Goal: Information Seeking & Learning: Learn about a topic

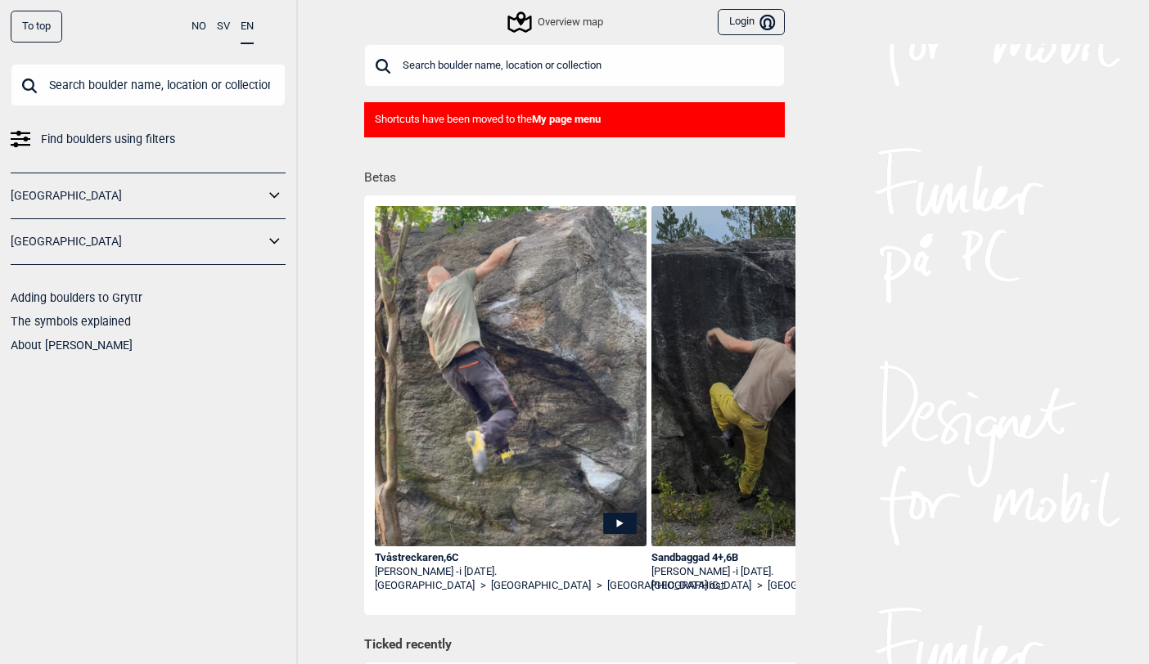
click at [272, 239] on icon at bounding box center [274, 242] width 21 height 24
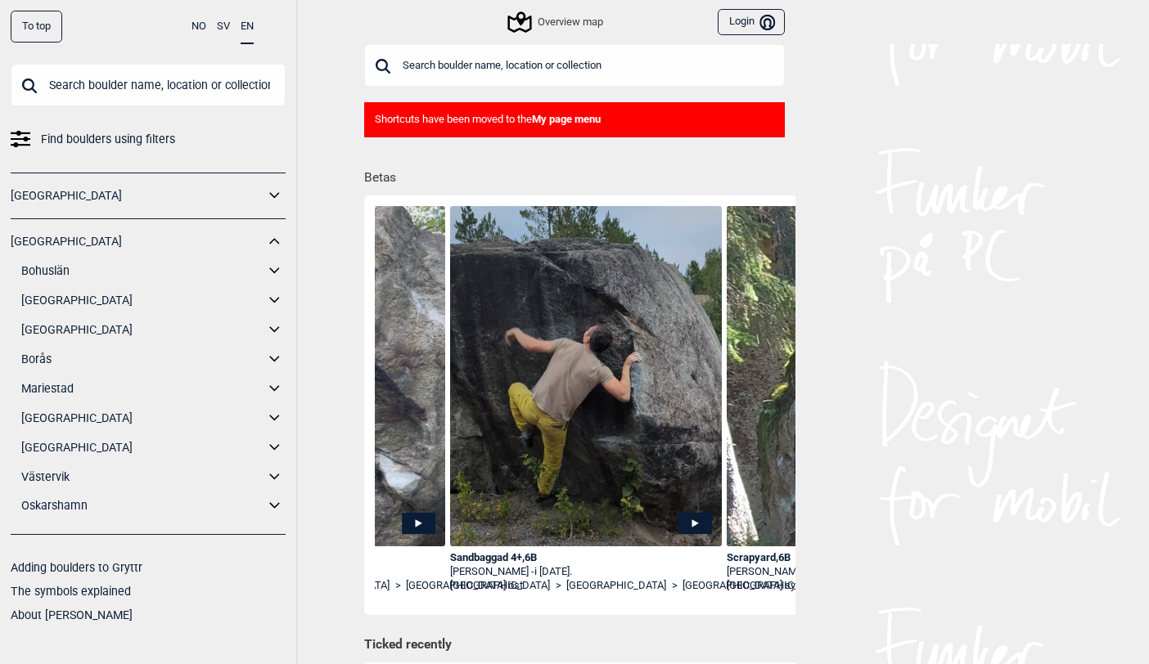
scroll to position [0, 203]
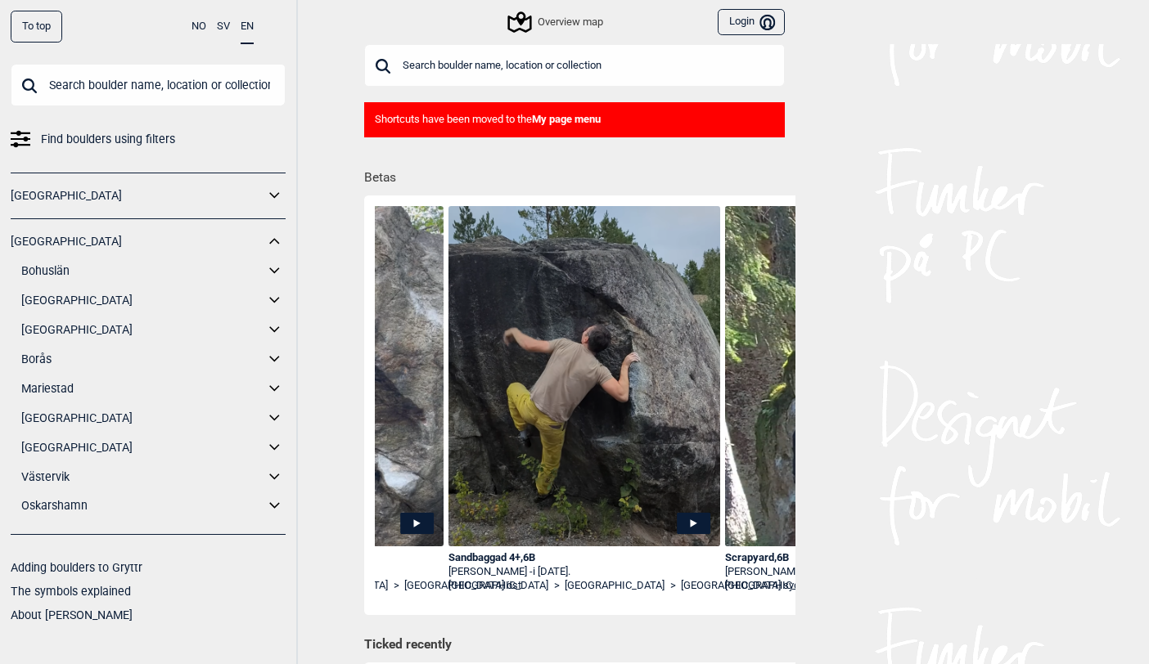
click at [687, 520] on icon at bounding box center [694, 523] width 34 height 21
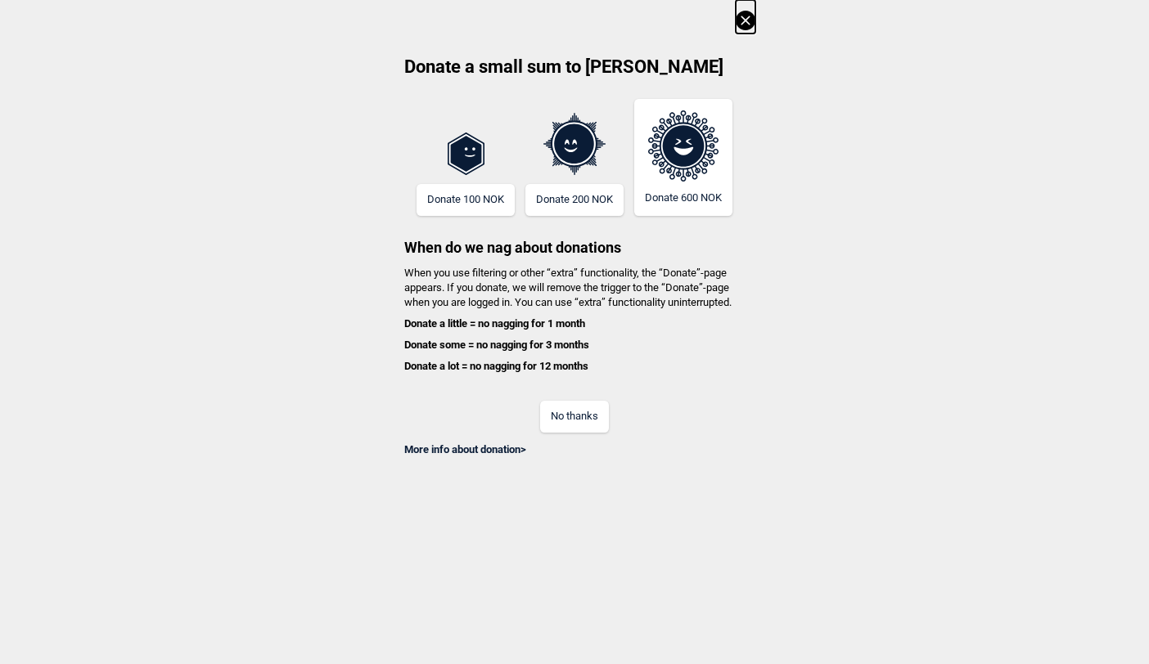
click at [587, 411] on button "No thanks" at bounding box center [574, 417] width 69 height 32
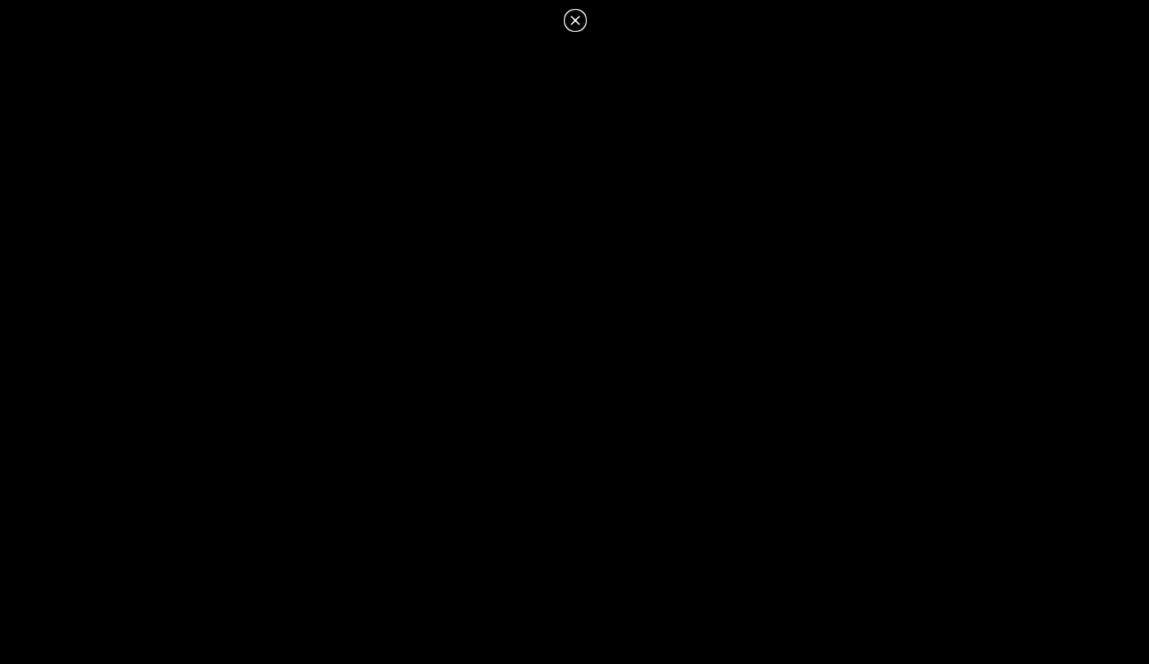
click at [572, 19] on icon at bounding box center [575, 21] width 20 height 20
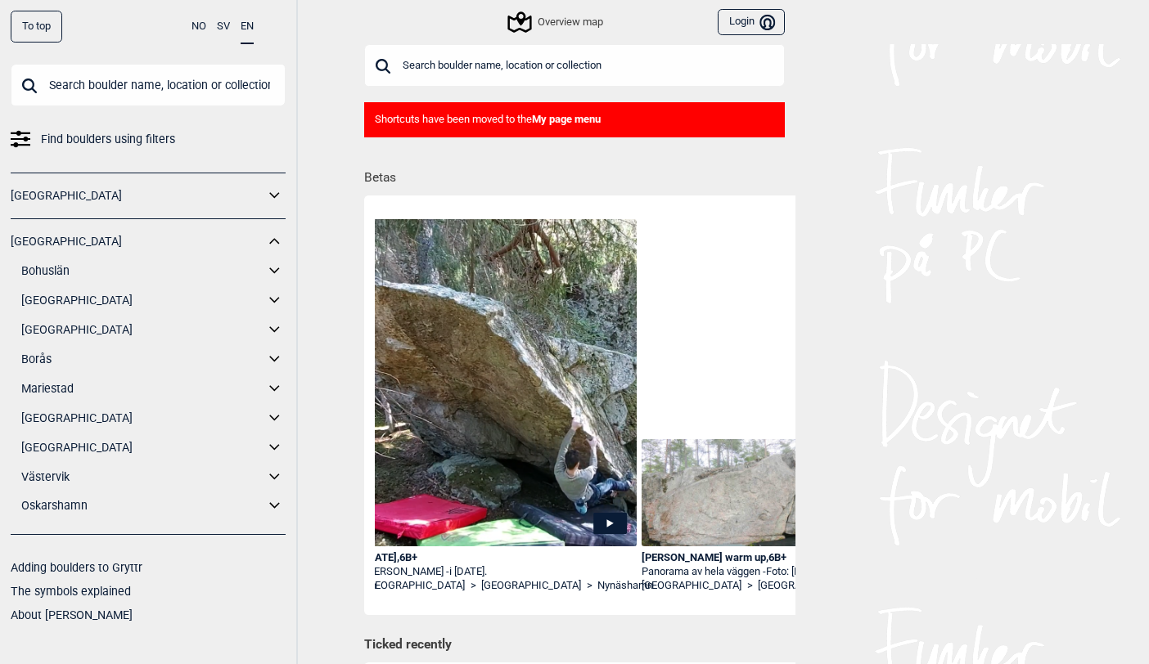
scroll to position [0, 1032]
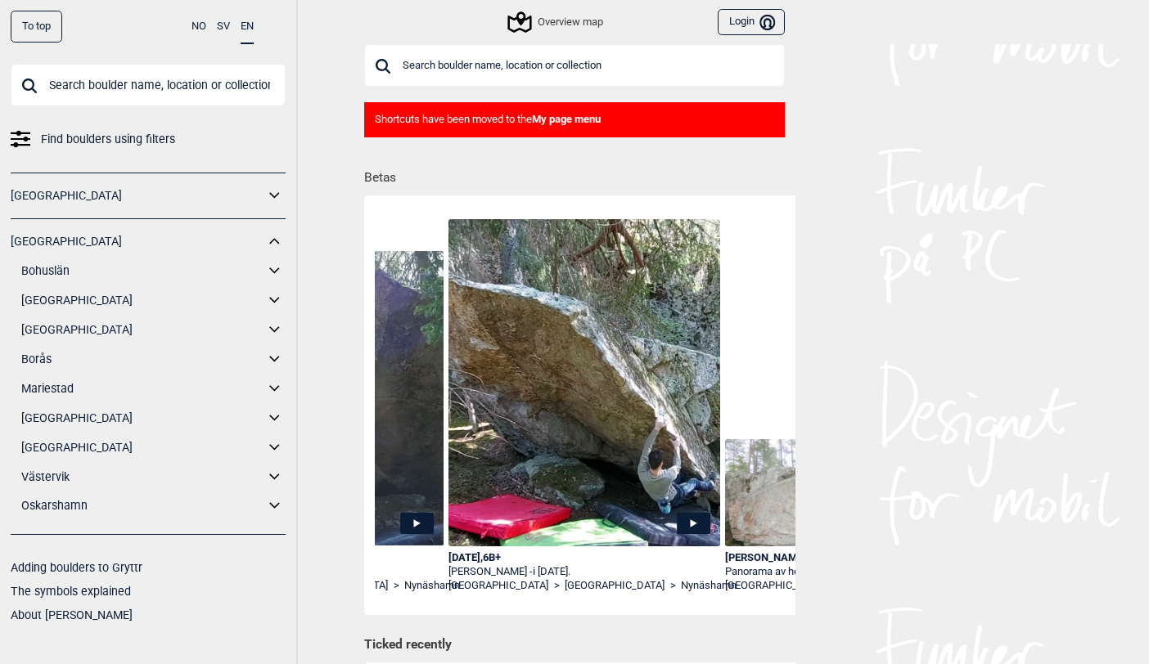
click at [690, 523] on icon at bounding box center [693, 524] width 7 height 8
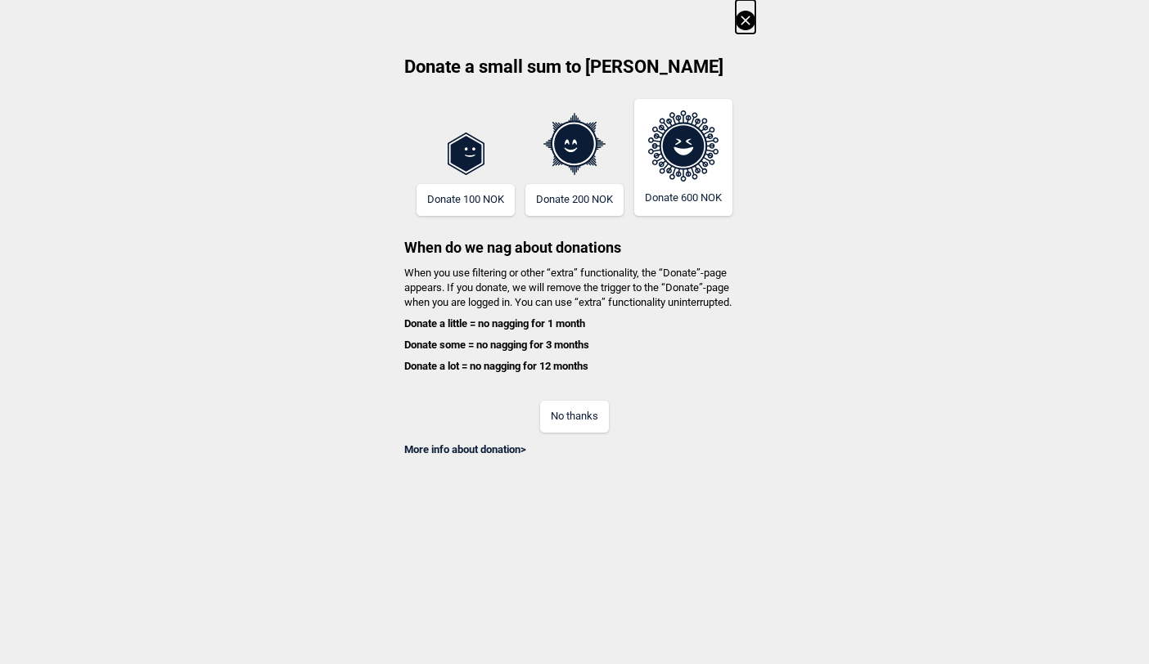
click at [573, 411] on button "No thanks" at bounding box center [574, 417] width 69 height 32
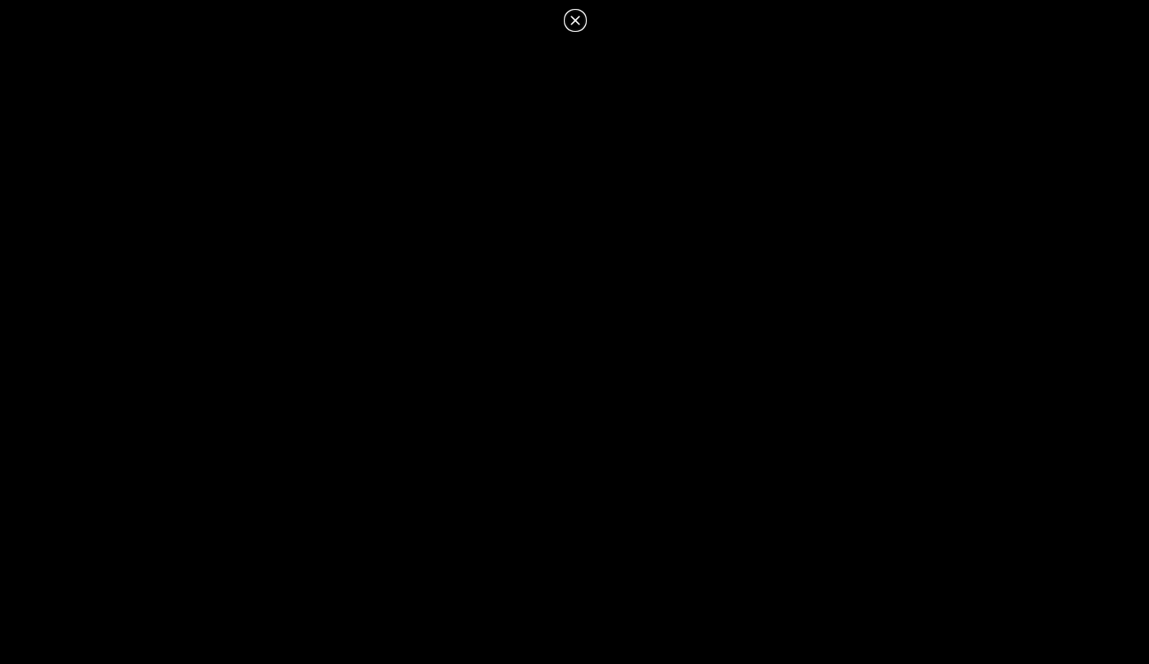
click at [573, 20] on icon at bounding box center [575, 21] width 20 height 20
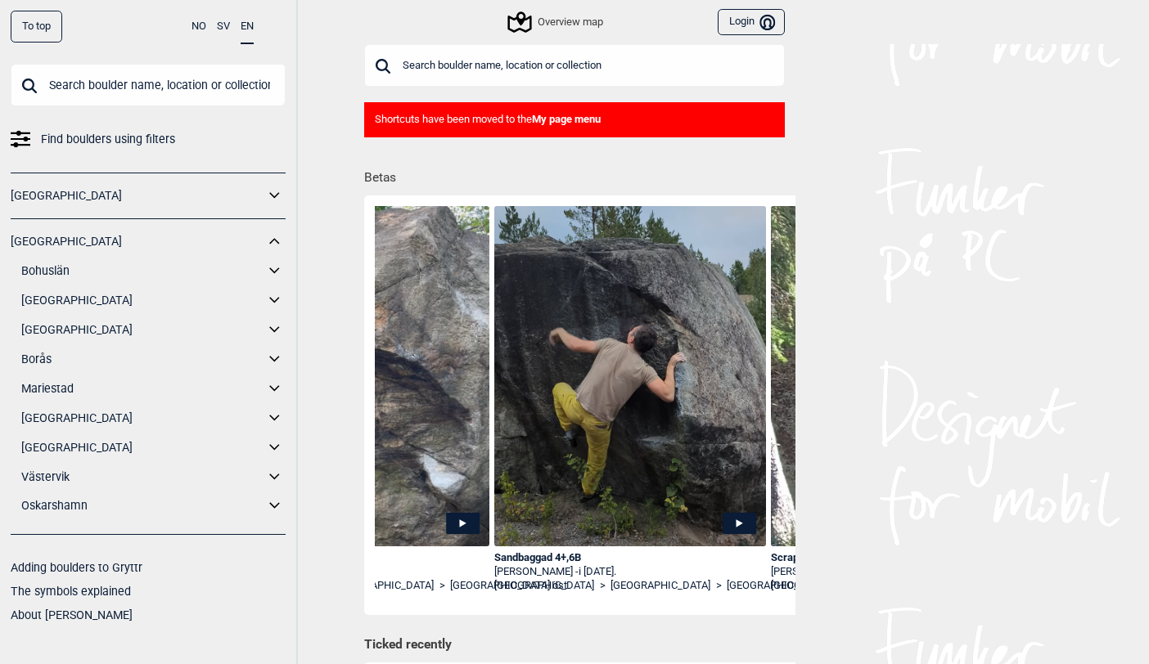
scroll to position [0, 0]
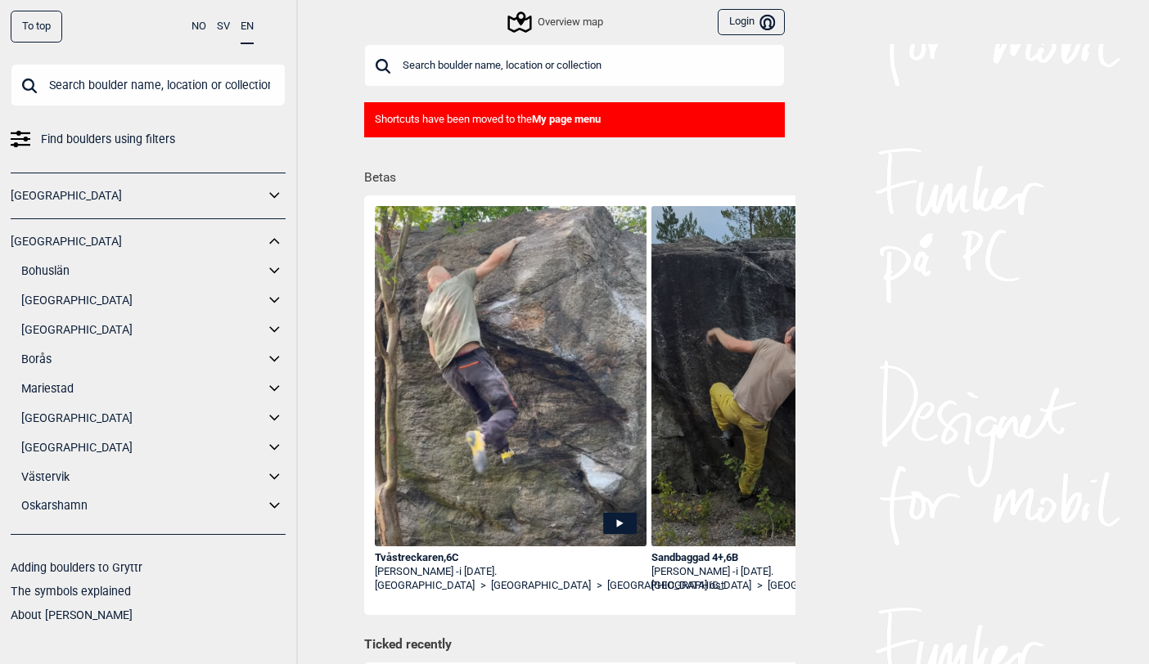
click at [277, 447] on icon at bounding box center [274, 447] width 10 height 6
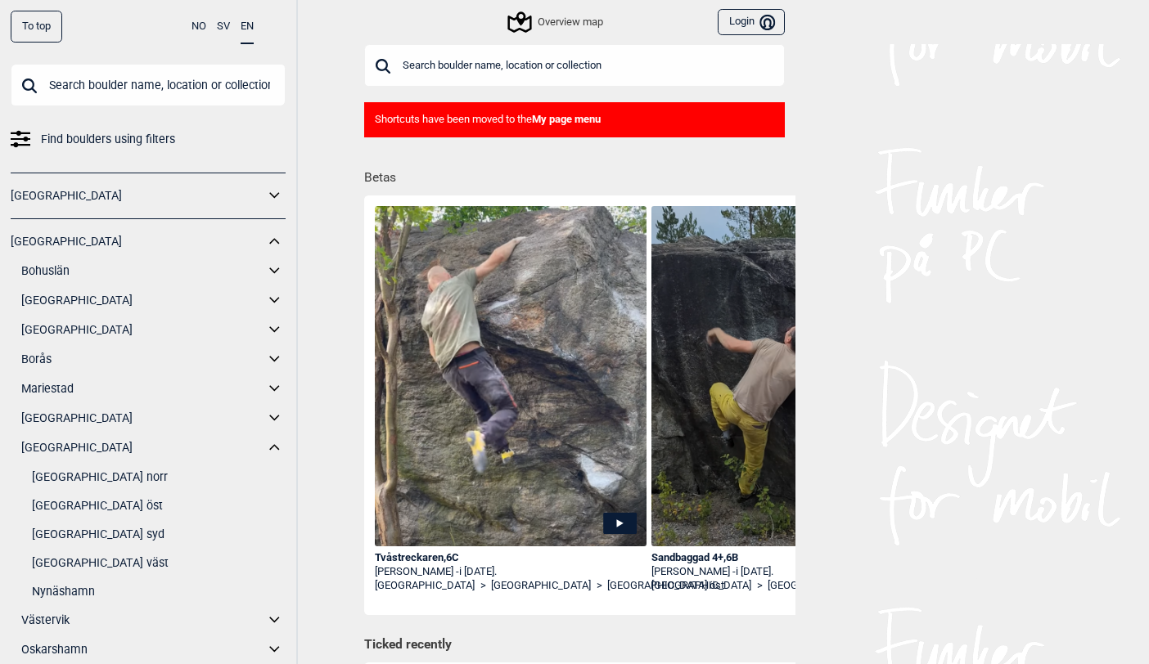
click at [54, 533] on link "[GEOGRAPHIC_DATA] syd" at bounding box center [159, 535] width 254 height 24
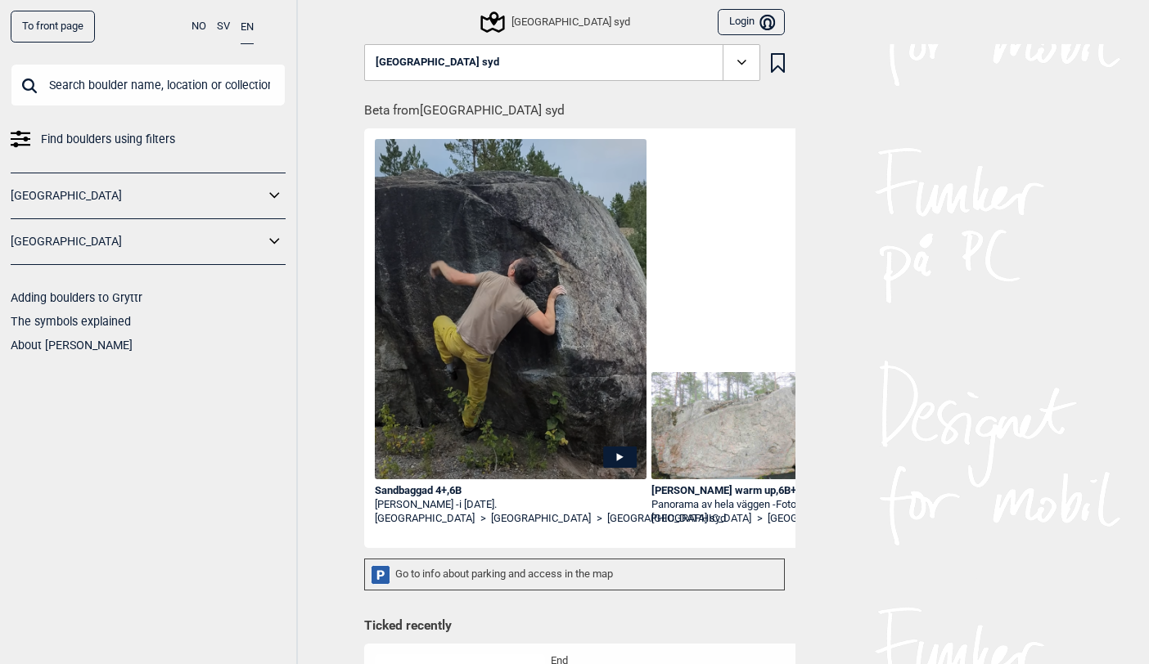
click at [740, 61] on icon at bounding box center [741, 62] width 19 height 19
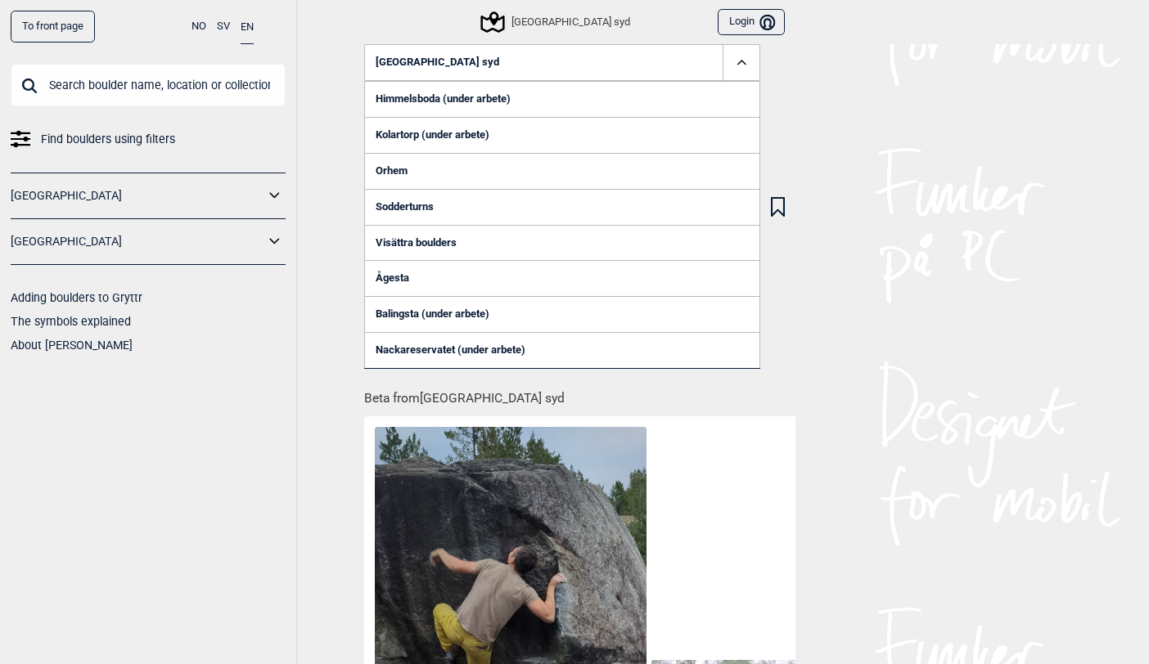
click at [416, 101] on link "Himmelsboda (under arbete)" at bounding box center [562, 99] width 396 height 36
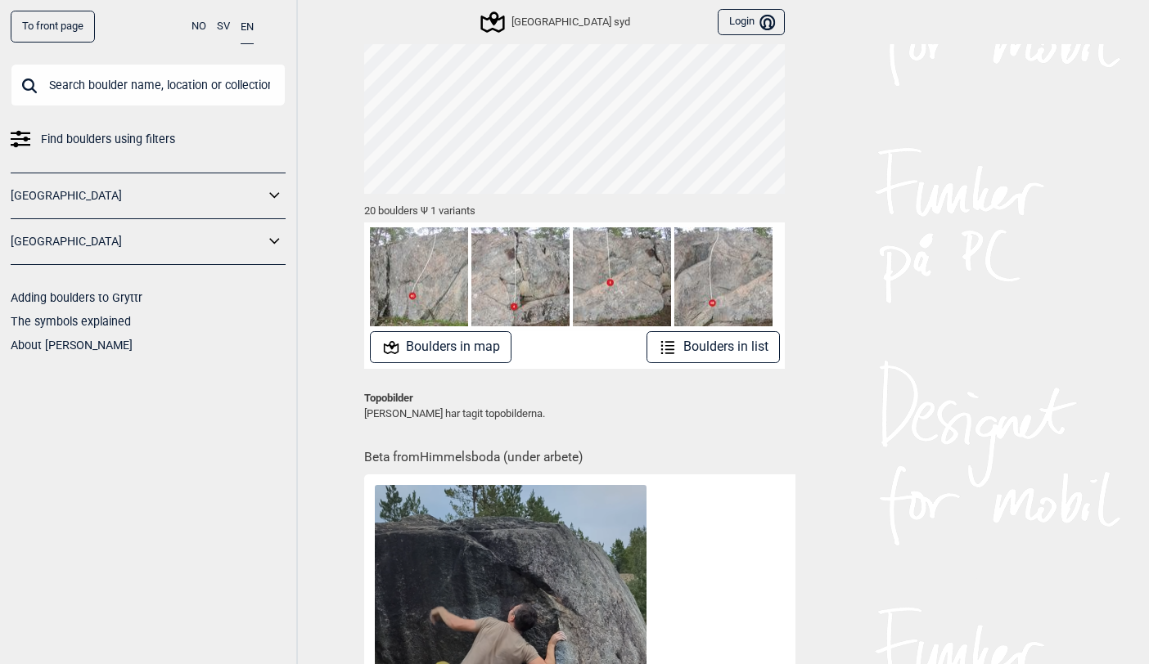
scroll to position [124, 0]
click at [717, 346] on button "Boulders in list" at bounding box center [712, 348] width 133 height 32
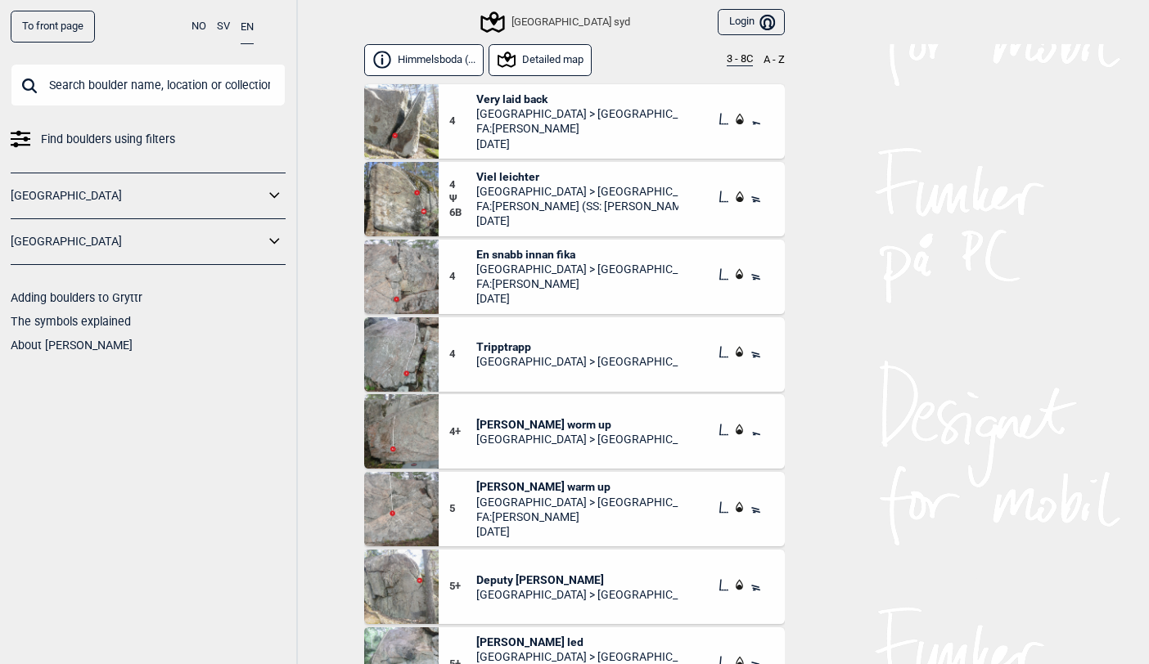
click at [543, 58] on button "Detailed map" at bounding box center [539, 60] width 103 height 32
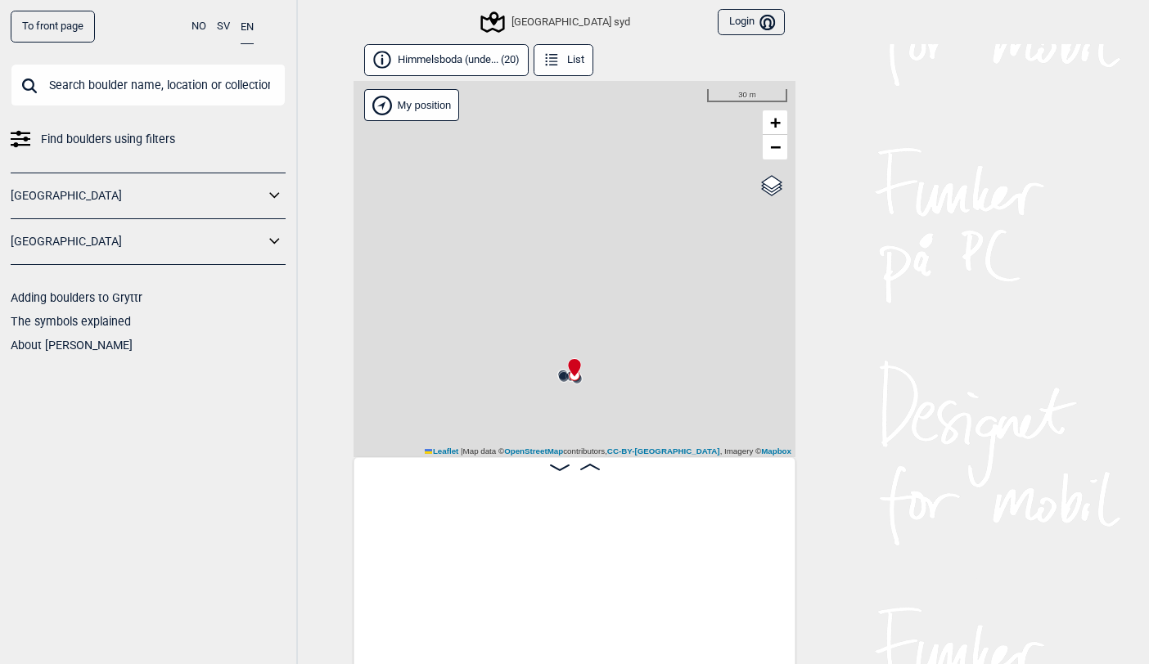
scroll to position [0, 830]
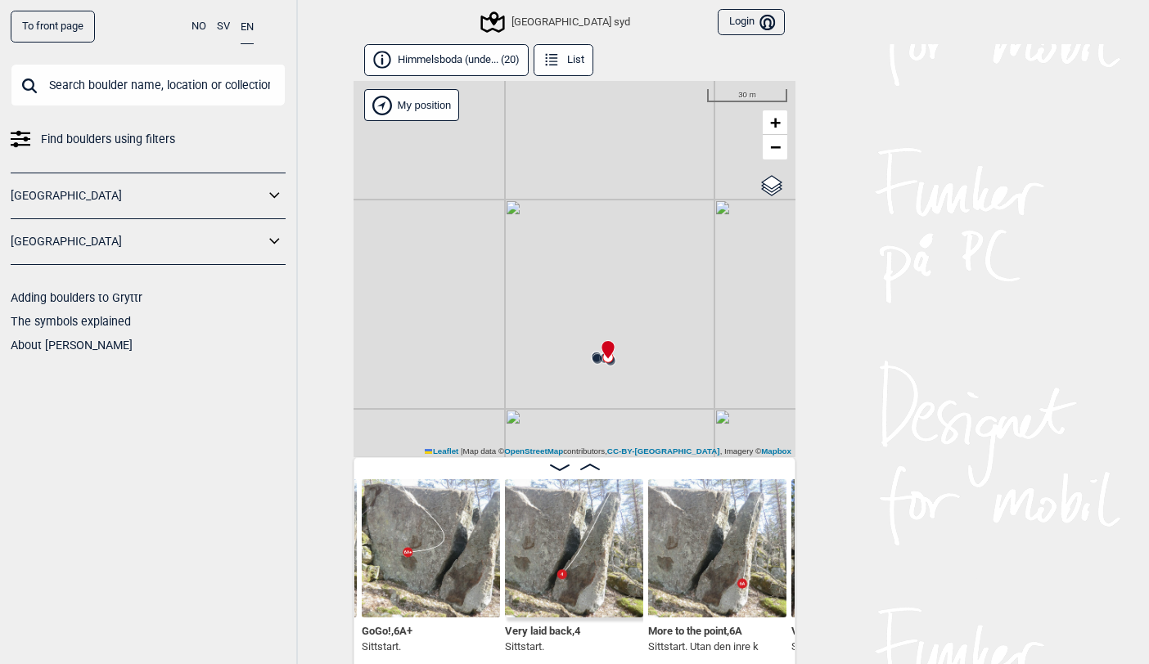
drag, startPoint x: 650, startPoint y: 261, endPoint x: 684, endPoint y: 243, distance: 38.1
click at [684, 243] on div "Christers väggar [GEOGRAPHIC_DATA] syd My position 30 m + − OpenStreetMap Googl…" at bounding box center [574, 269] width 442 height 376
click at [772, 120] on span "+" at bounding box center [775, 122] width 11 height 20
drag, startPoint x: 670, startPoint y: 375, endPoint x: 519, endPoint y: 302, distance: 167.2
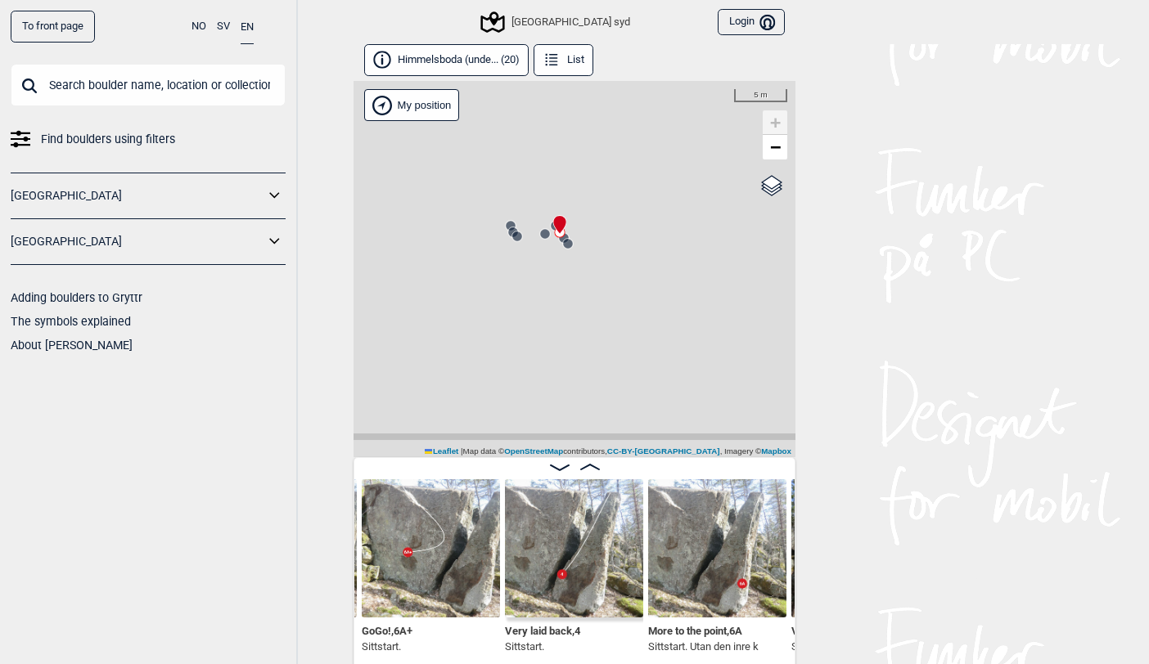
click at [519, 302] on div "Christers väggar [GEOGRAPHIC_DATA] syd My position 5 m + − OpenStreetMap Google…" at bounding box center [574, 269] width 442 height 376
click at [767, 147] on link "−" at bounding box center [774, 147] width 25 height 25
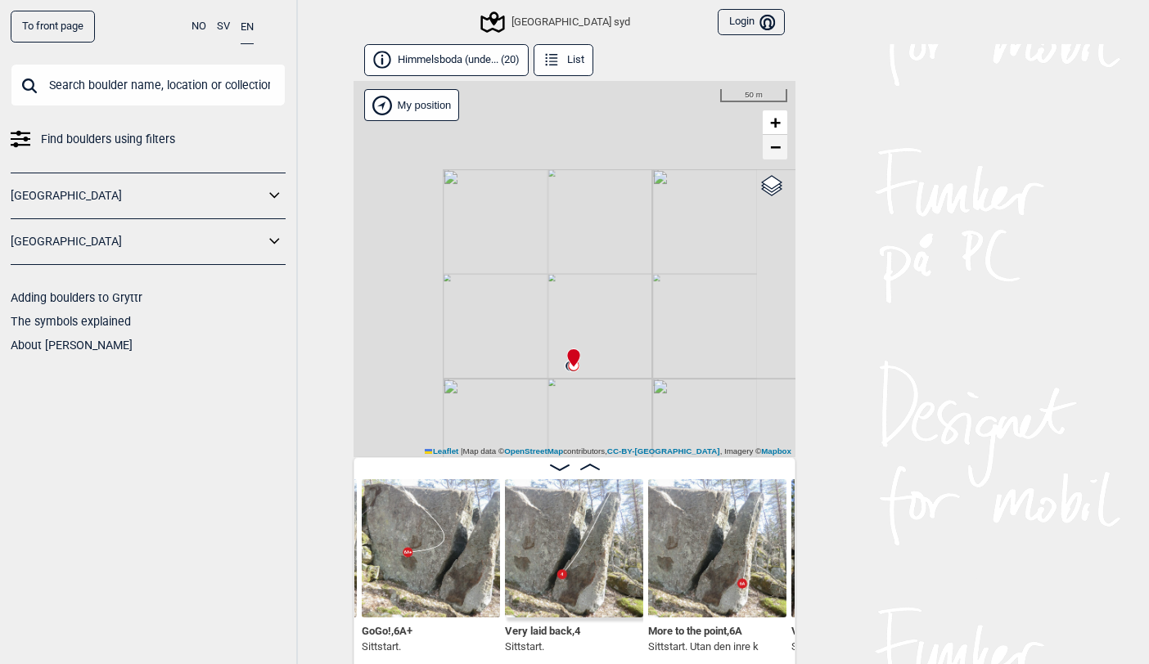
click at [767, 147] on link "−" at bounding box center [774, 147] width 25 height 25
drag, startPoint x: 672, startPoint y: 321, endPoint x: 635, endPoint y: 182, distance: 144.1
click at [635, 182] on div "Christers väggar [GEOGRAPHIC_DATA] syd My position 500 m + − OpenStreetMap Goog…" at bounding box center [574, 269] width 442 height 376
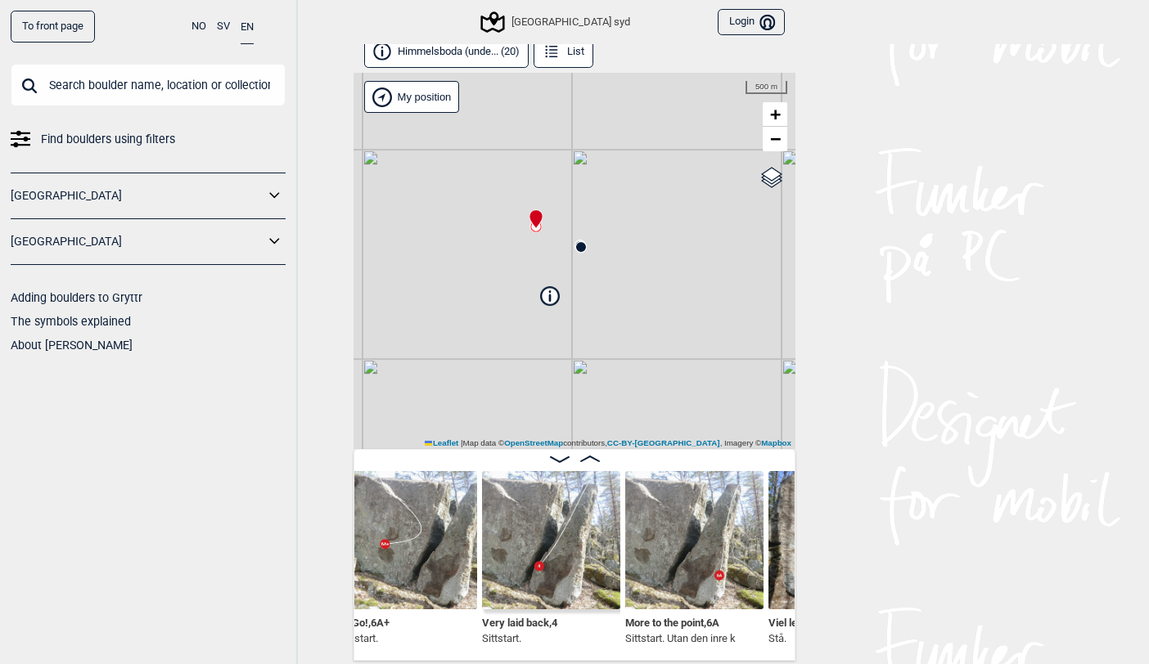
scroll to position [0, 862]
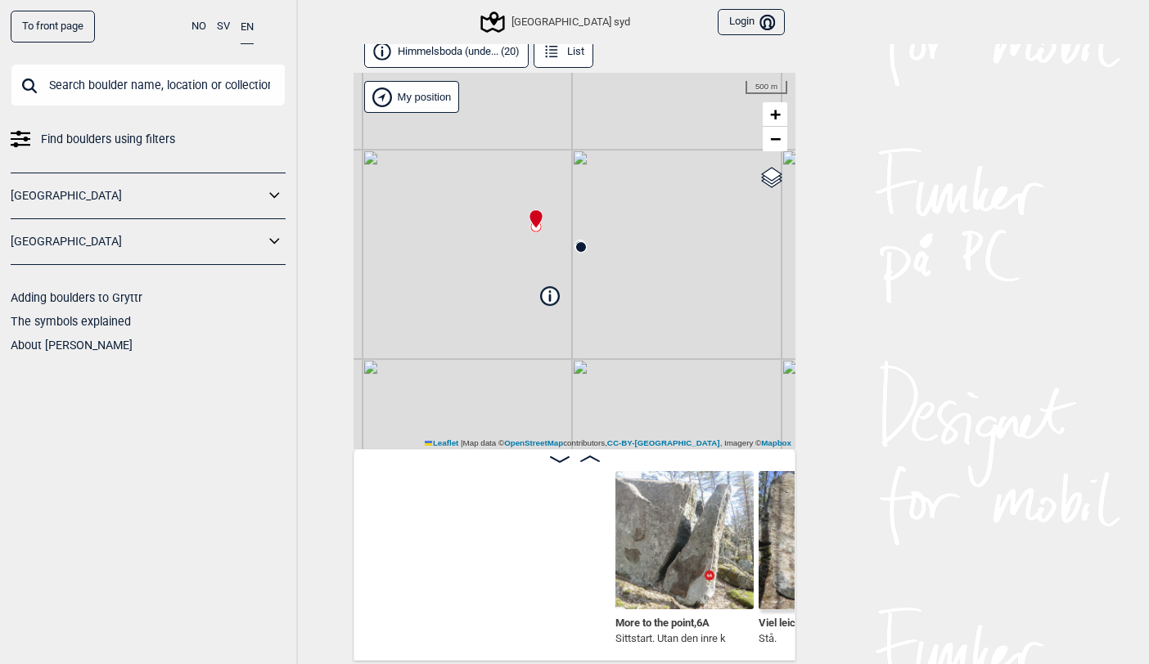
scroll to position [0, 1247]
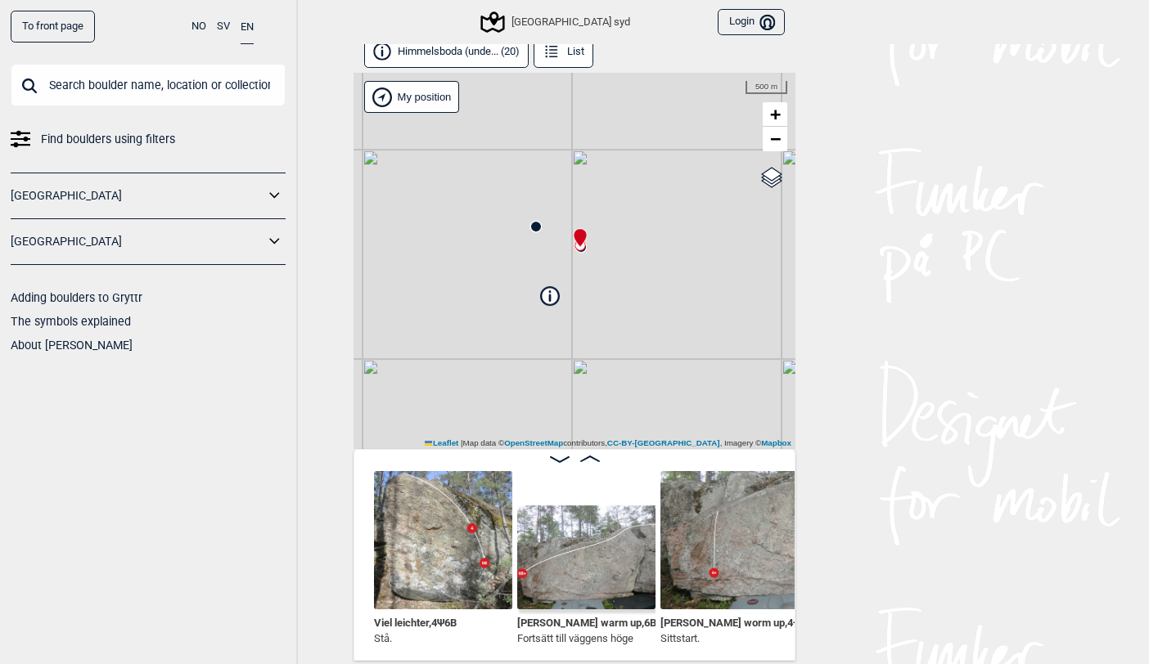
scroll to position [0, 1632]
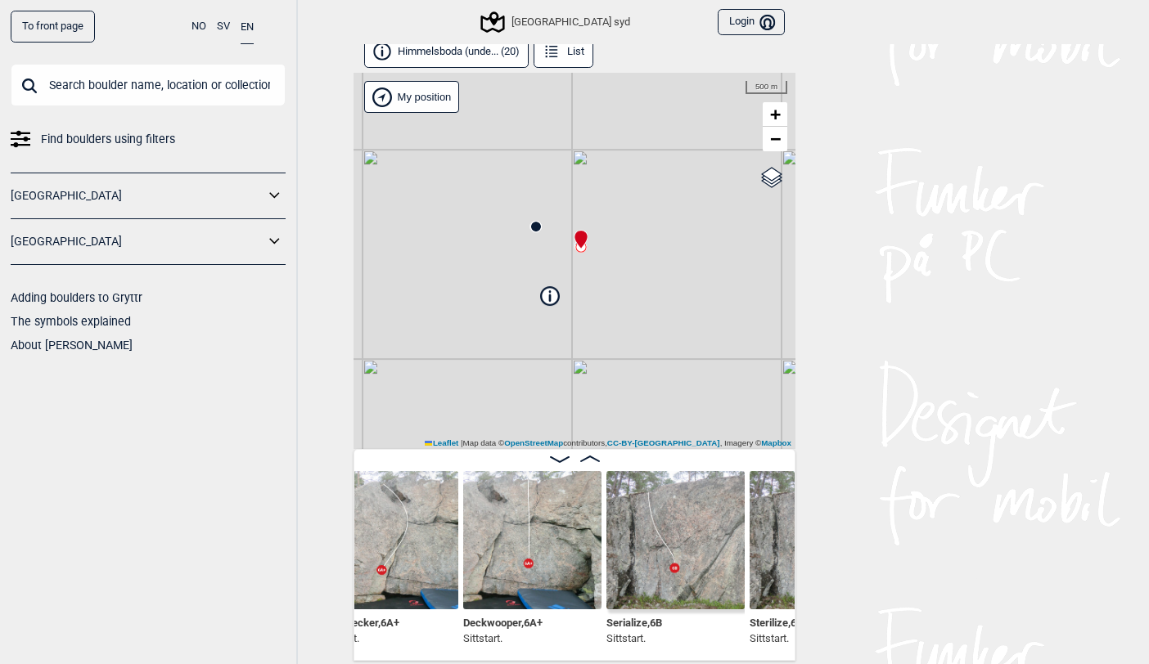
scroll to position [0, 2402]
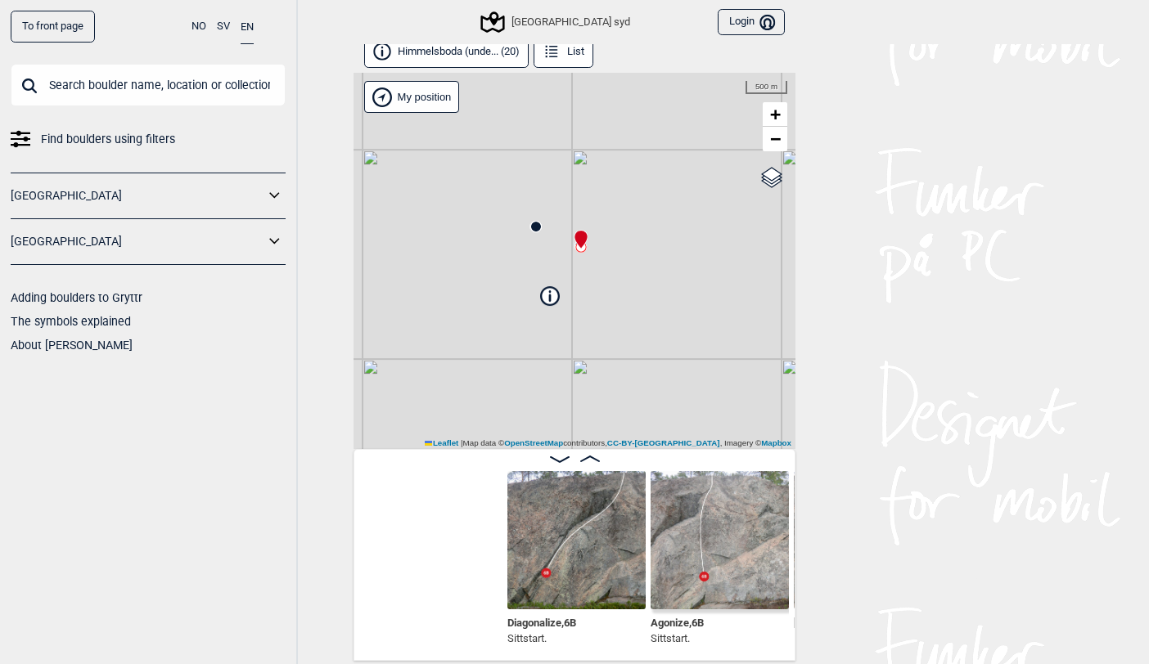
scroll to position [0, 2786]
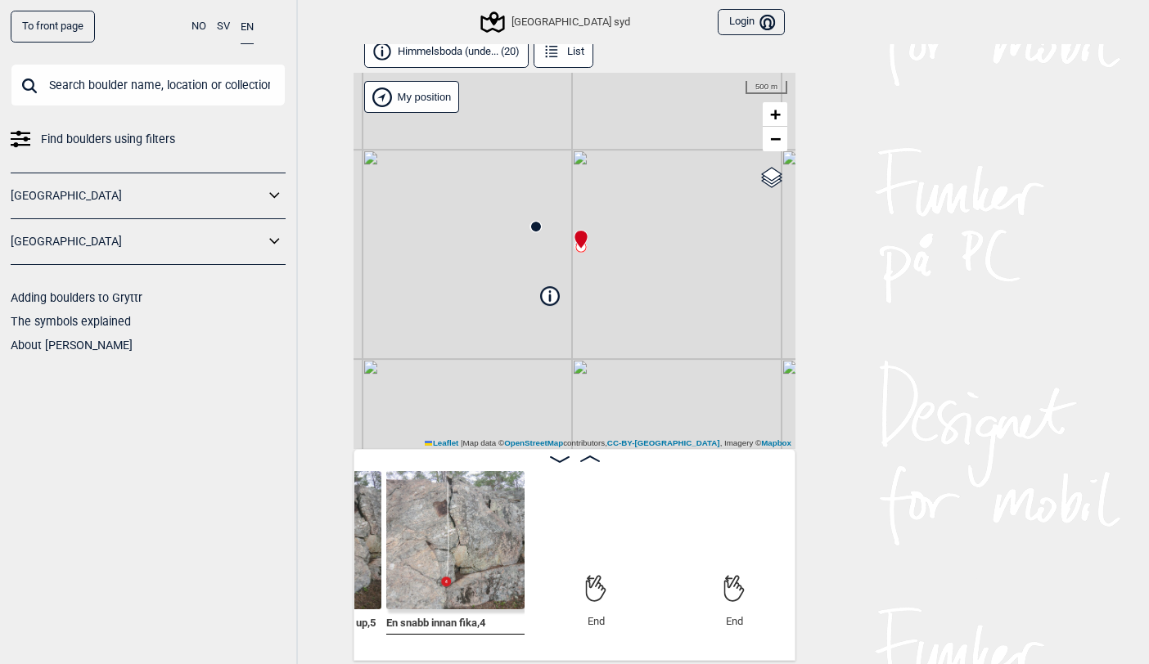
scroll to position [0, 2961]
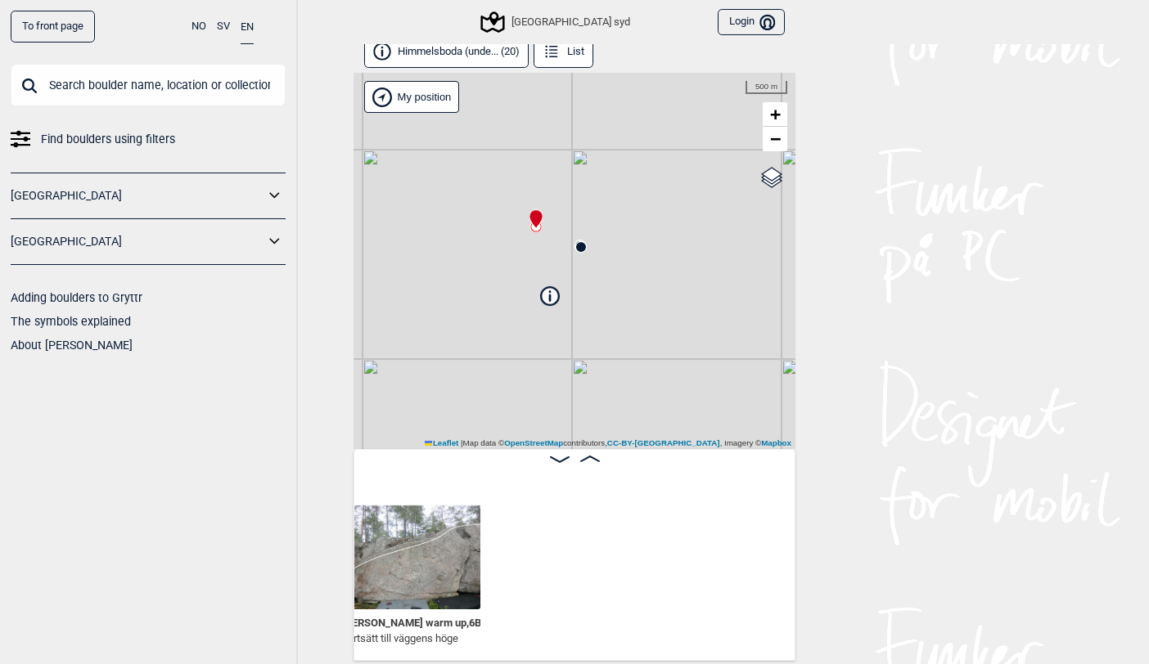
scroll to position [0, 1037]
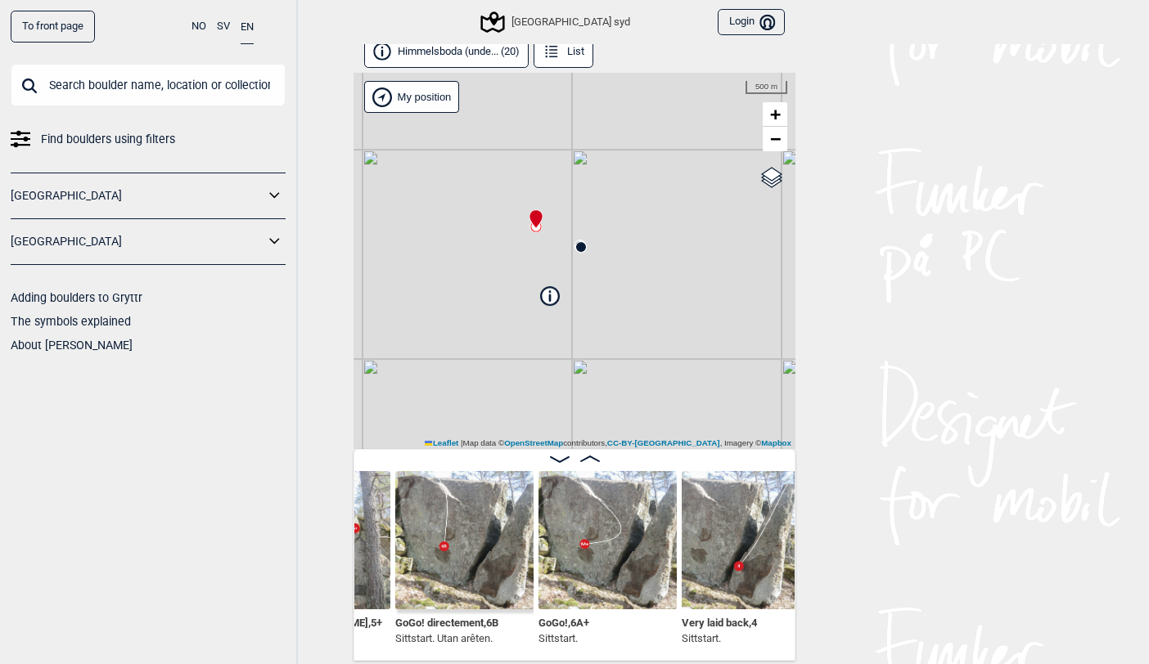
scroll to position [0, 282]
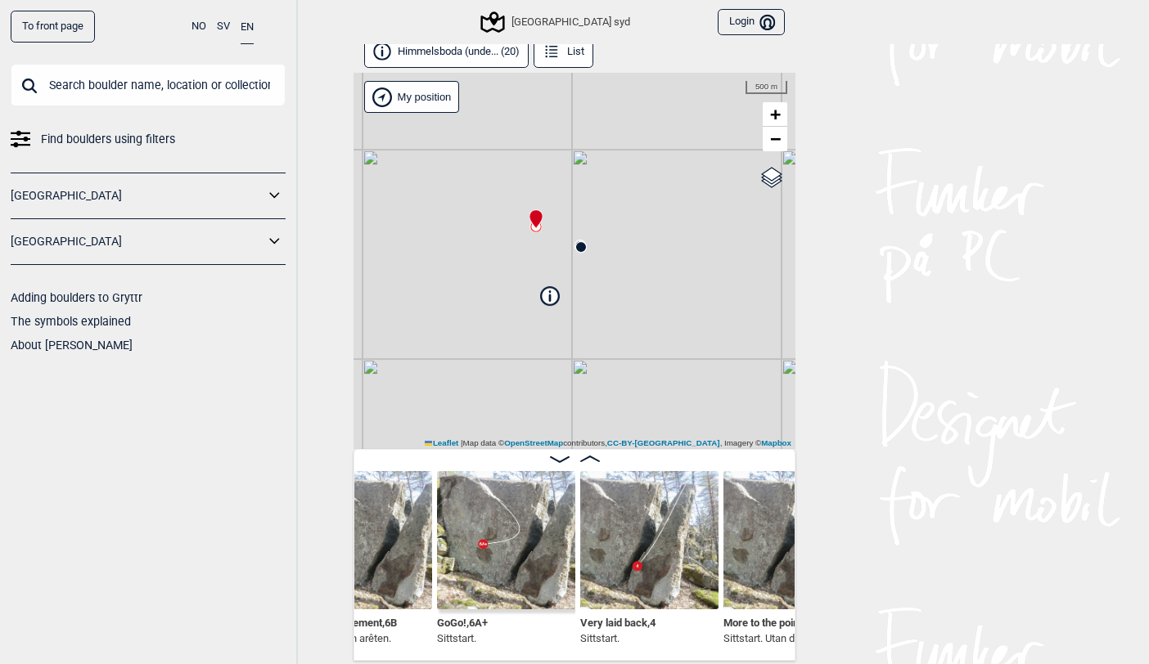
scroll to position [0, 1154]
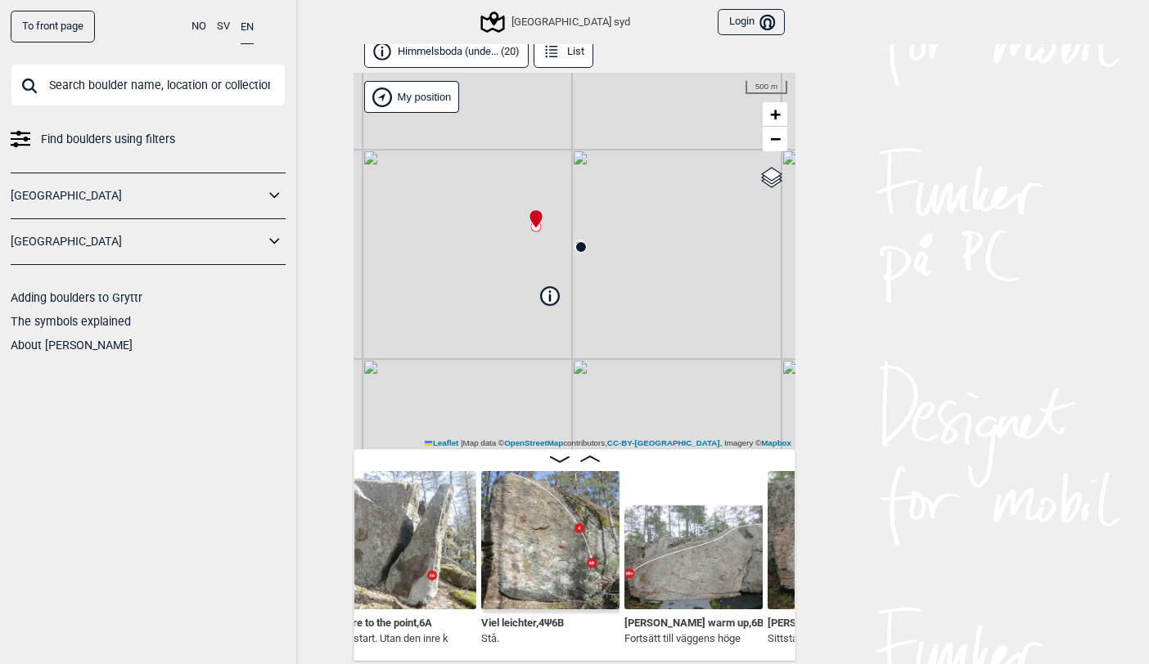
click at [713, 545] on img at bounding box center [693, 540] width 138 height 138
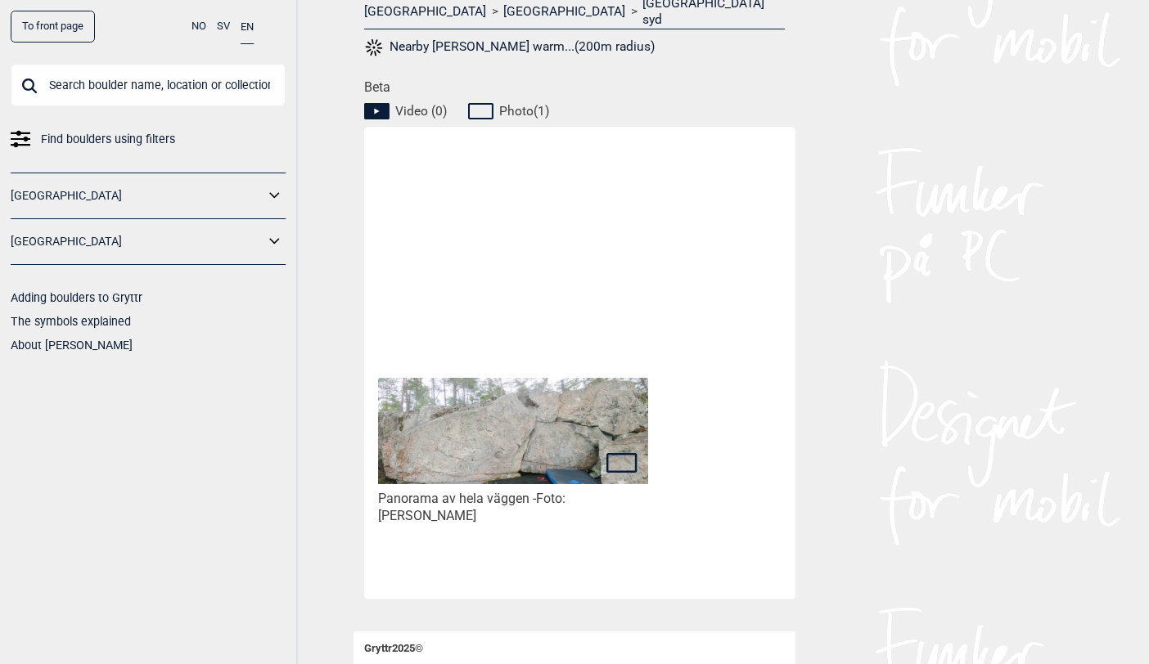
scroll to position [767, 0]
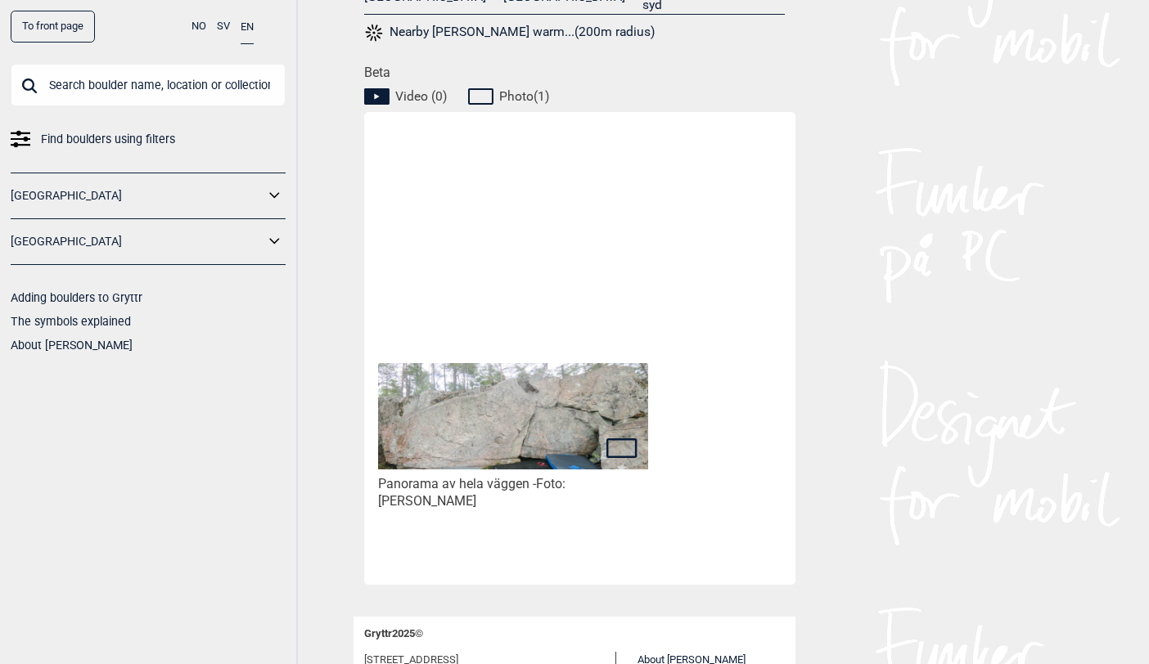
click at [506, 404] on img at bounding box center [513, 416] width 270 height 106
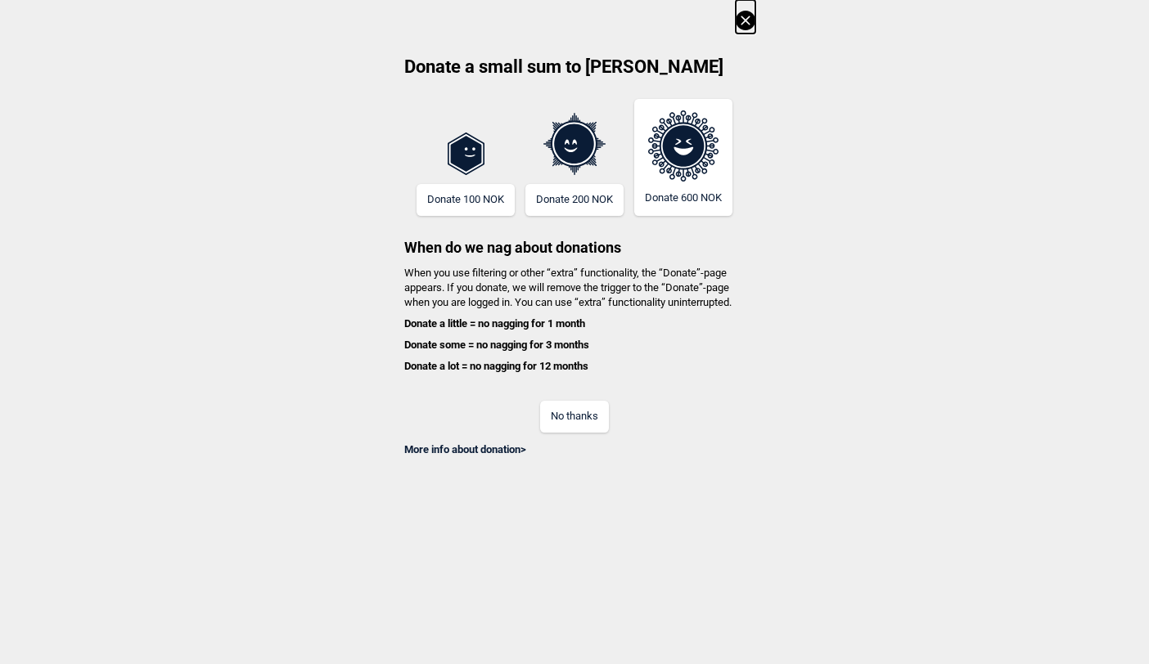
click at [582, 411] on button "No thanks" at bounding box center [574, 417] width 69 height 32
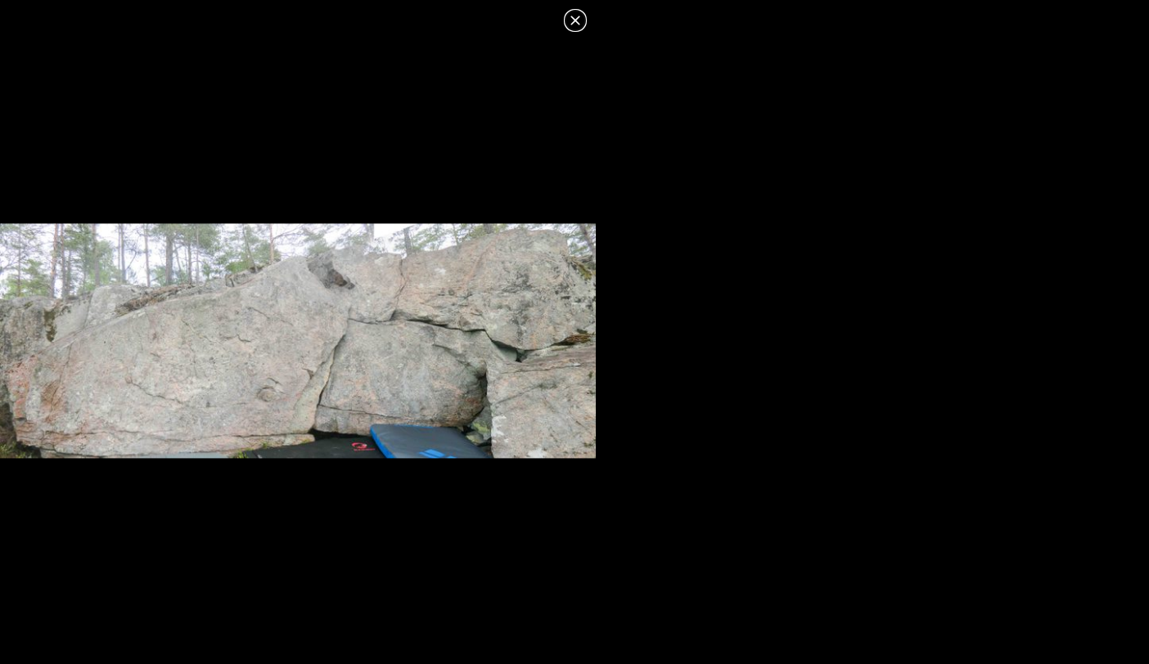
click at [576, 15] on icon at bounding box center [575, 21] width 20 height 20
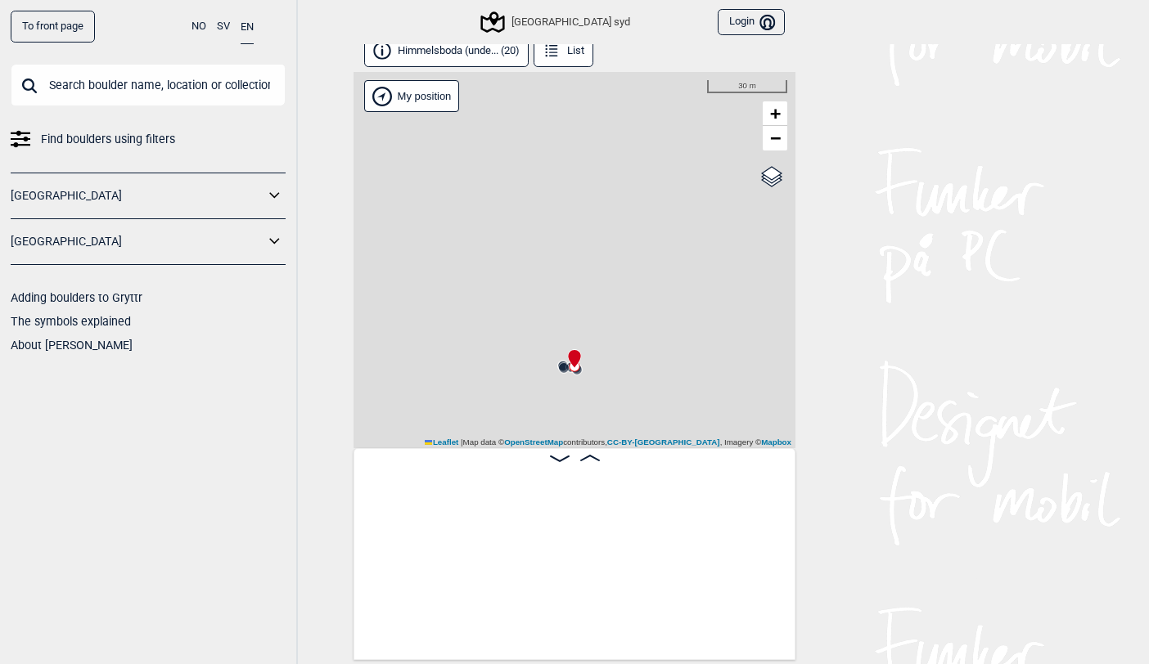
scroll to position [8, 0]
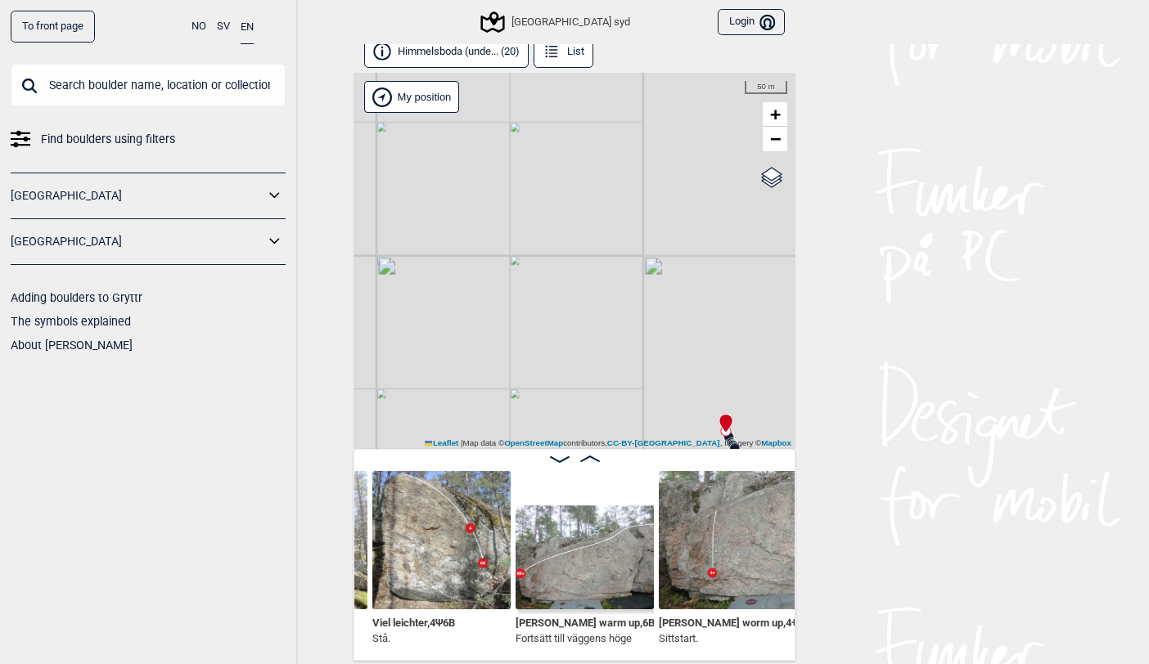
scroll to position [0, 1248]
click at [553, 618] on span "[PERSON_NAME] warm up , 6B+" at bounding box center [588, 622] width 145 height 16
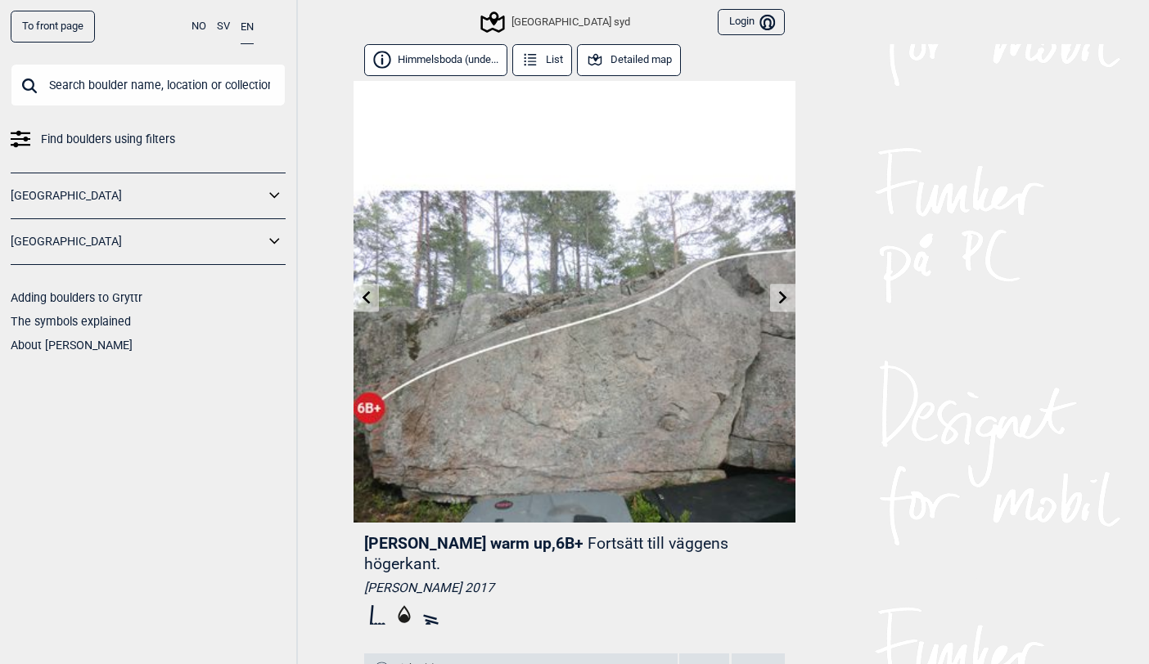
click at [366, 297] on icon at bounding box center [366, 296] width 13 height 13
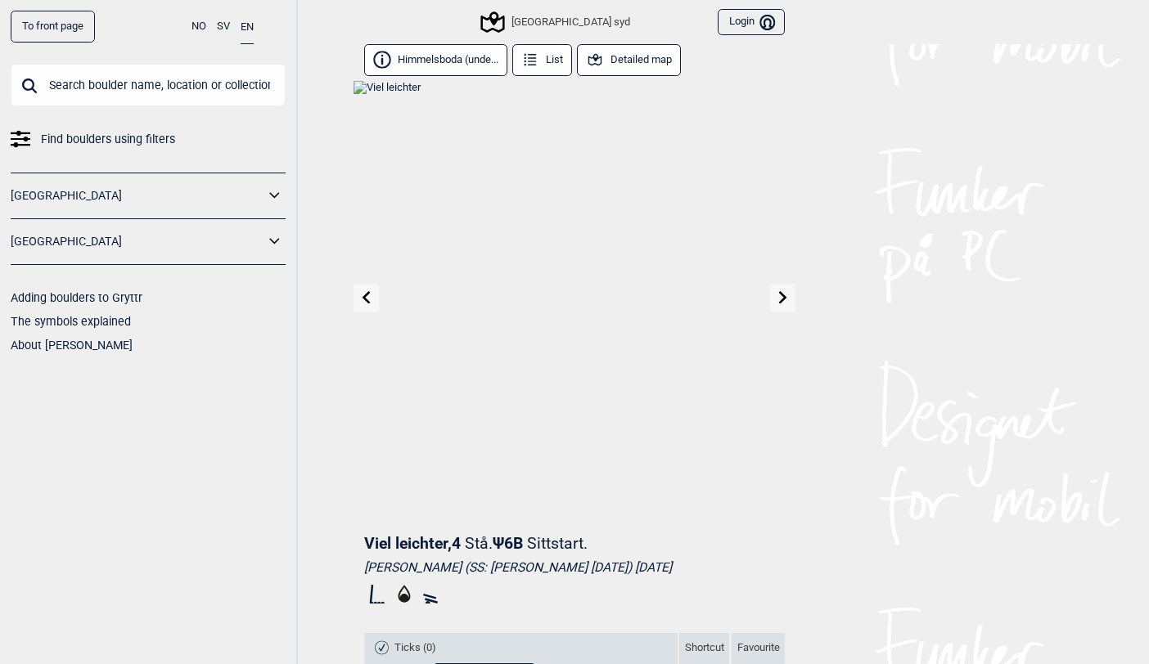
click at [555, 20] on div "[GEOGRAPHIC_DATA] syd" at bounding box center [556, 22] width 146 height 20
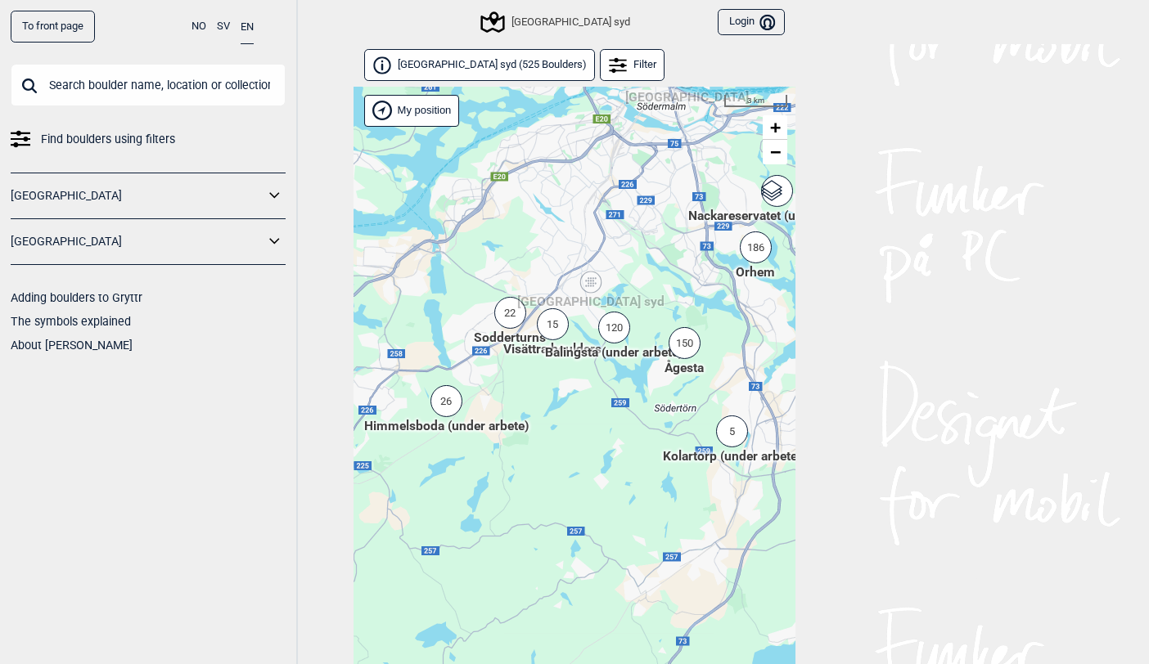
drag, startPoint x: 533, startPoint y: 529, endPoint x: 570, endPoint y: 454, distance: 83.8
click at [570, 454] on div "Hallingdal Stange [GEOGRAPHIC_DATA] syd [GEOGRAPHIC_DATA] og omegn [GEOGRAPHIC_…" at bounding box center [574, 397] width 442 height 620
